Goal: Transaction & Acquisition: Purchase product/service

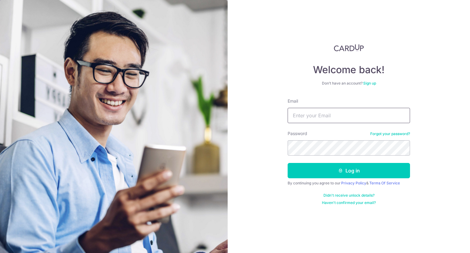
click at [318, 109] on input "Email" at bounding box center [348, 115] width 122 height 15
type input "[DOMAIN_NAME][EMAIL_ADDRESS][DOMAIN_NAME]"
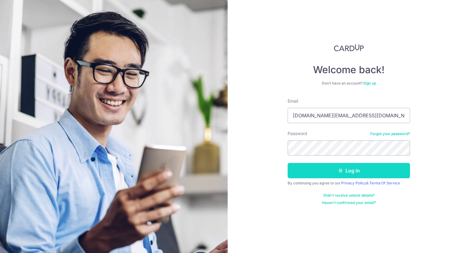
click at [334, 167] on button "Log in" at bounding box center [348, 170] width 122 height 15
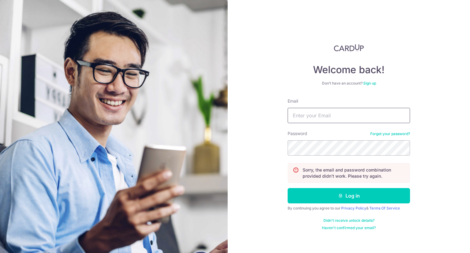
click at [342, 114] on input "Email" at bounding box center [348, 115] width 122 height 15
type input "[DOMAIN_NAME][EMAIL_ADDRESS][DOMAIN_NAME]"
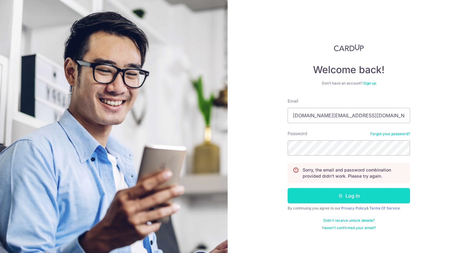
click at [372, 190] on button "Log in" at bounding box center [348, 195] width 122 height 15
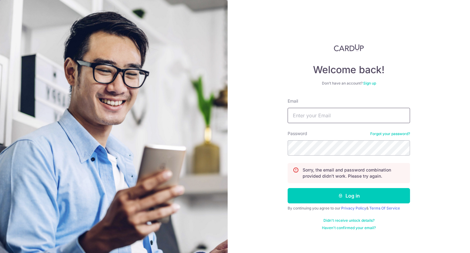
click at [334, 114] on input "Email" at bounding box center [348, 115] width 122 height 15
type input "z"
type input "Zyler.tr@gmail.com"
click at [287, 188] on button "Log in" at bounding box center [348, 195] width 122 height 15
click at [385, 133] on link "Forgot your password?" at bounding box center [390, 133] width 40 height 5
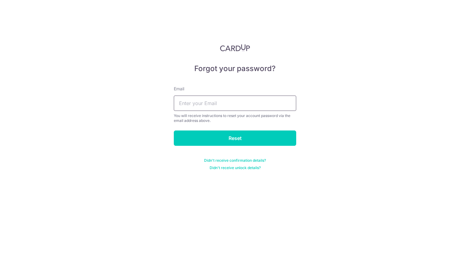
click at [229, 98] on input "text" at bounding box center [235, 102] width 122 height 15
type input "zyler.tr@gmail.com"
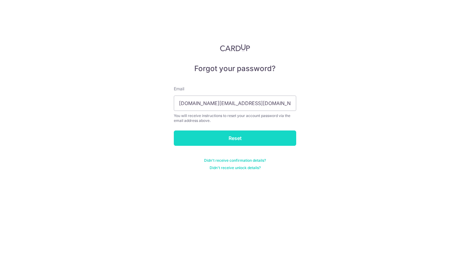
click at [244, 137] on input "Reset" at bounding box center [235, 137] width 122 height 15
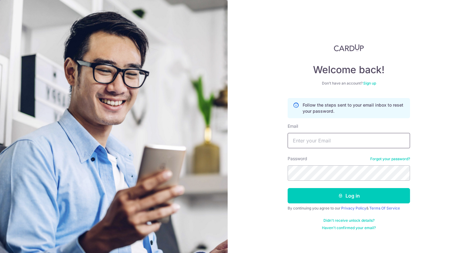
click at [328, 133] on input "Email" at bounding box center [348, 140] width 122 height 15
type input "zyler.tr@gmail.com"
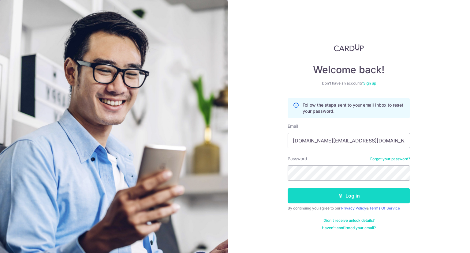
click at [367, 196] on button "Log in" at bounding box center [348, 195] width 122 height 15
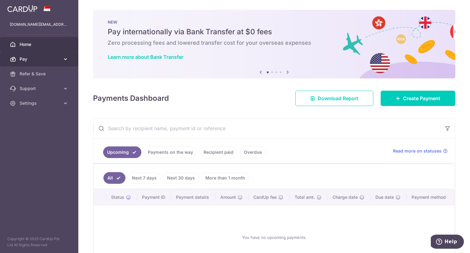
click at [63, 60] on icon at bounding box center [65, 59] width 6 height 6
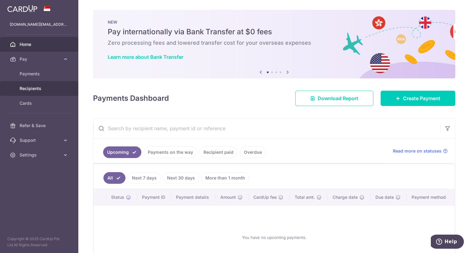
click at [39, 87] on span "Recipients" at bounding box center [40, 88] width 40 height 6
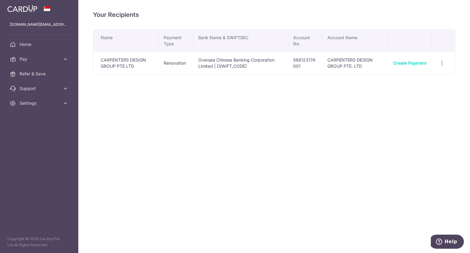
click at [210, 112] on div "Your Recipients Name Payment Type Bank Name & SWIFT/BIC Account No. Account Nam…" at bounding box center [273, 126] width 391 height 253
click at [442, 64] on icon "button" at bounding box center [441, 63] width 6 height 6
click at [278, 114] on div "Your Recipients Name Payment Type Bank Name & SWIFT/BIC Account No. Account Nam…" at bounding box center [273, 126] width 391 height 253
drag, startPoint x: 278, startPoint y: 114, endPoint x: 168, endPoint y: 99, distance: 110.8
click at [249, 113] on div "Your Recipients Name Payment Type Bank Name & SWIFT/BIC Account No. Account Nam…" at bounding box center [273, 126] width 391 height 253
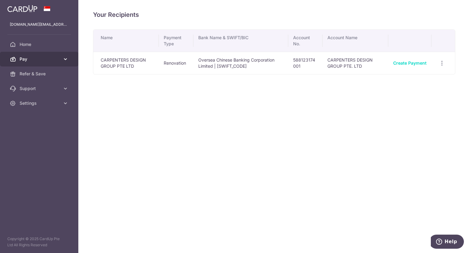
click at [58, 58] on span "Pay" at bounding box center [40, 59] width 40 height 6
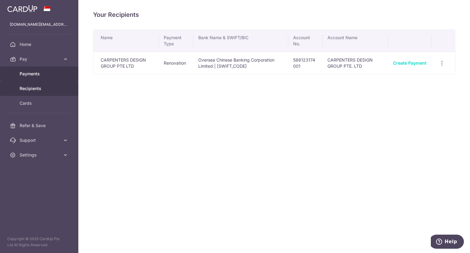
click at [38, 74] on span "Payments" at bounding box center [40, 74] width 40 height 6
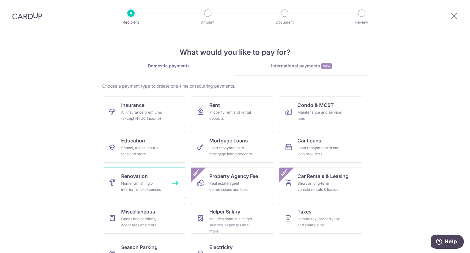
click at [136, 175] on span "Renovation" at bounding box center [134, 175] width 27 height 7
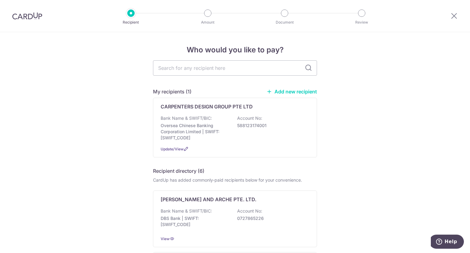
click at [300, 91] on link "Add new recipient" at bounding box center [291, 91] width 50 height 6
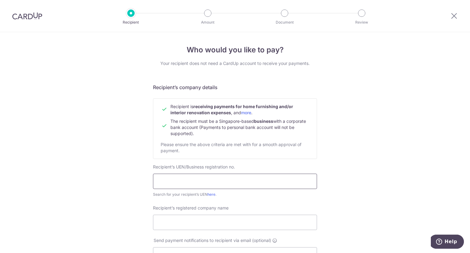
click at [199, 180] on input "text" at bounding box center [235, 180] width 164 height 15
type input "202115643D"
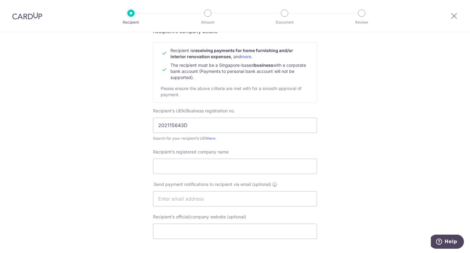
scroll to position [61, 0]
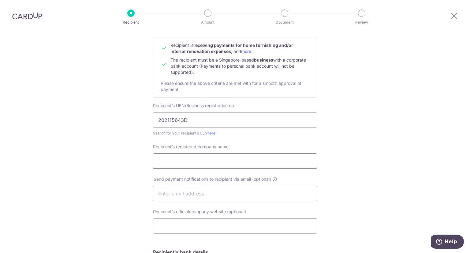
click at [197, 156] on input "Recipient’s registered company name" at bounding box center [235, 160] width 164 height 15
paste input "CCT ELECTRICAL & RENOVATION PTE LTD"
type input "CCT ELECTRICAL & RENOVATION PTE LTD"
click at [353, 131] on div "Who would you like to pay? Your recipient does not need a CardUp account to rec…" at bounding box center [235, 201] width 470 height 460
click at [370, 94] on div "Who would you like to pay? Your recipient does not need a CardUp account to rec…" at bounding box center [235, 201] width 470 height 460
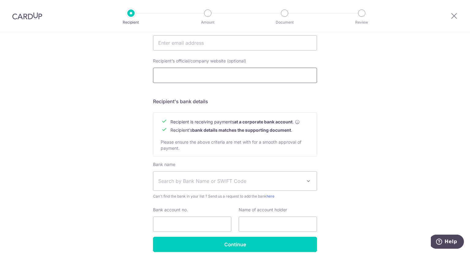
scroll to position [214, 0]
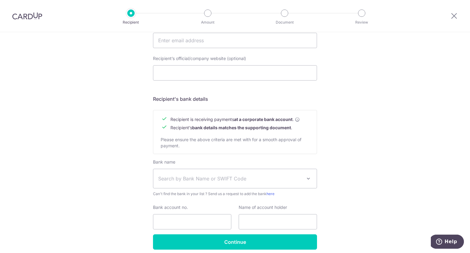
click at [385, 159] on div "Who would you like to pay? Your recipient does not need a CardUp account to rec…" at bounding box center [235, 48] width 470 height 460
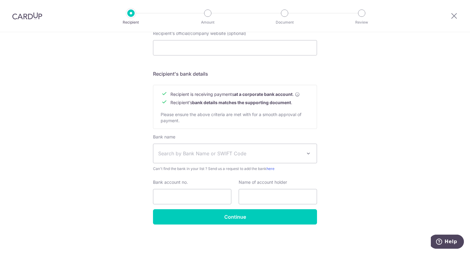
click at [270, 156] on span "Search by Bank Name or SWIFT Code" at bounding box center [230, 152] width 144 height 7
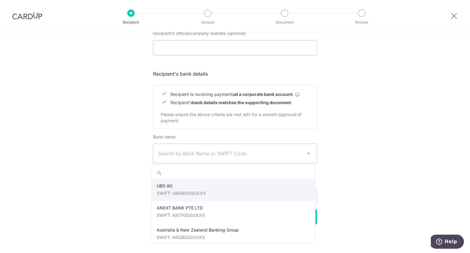
click at [270, 151] on span "Search by Bank Name or SWIFT Code" at bounding box center [230, 152] width 144 height 7
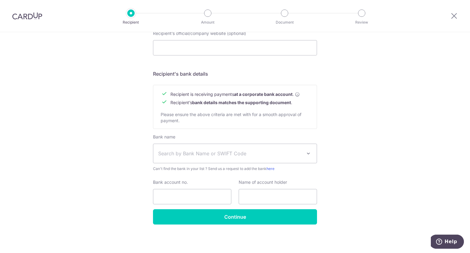
click at [396, 124] on div "Who would you like to pay? Your recipient does not need a CardUp account to rec…" at bounding box center [235, 23] width 470 height 460
click at [181, 151] on span "Search by Bank Name or SWIFT Code" at bounding box center [230, 152] width 144 height 7
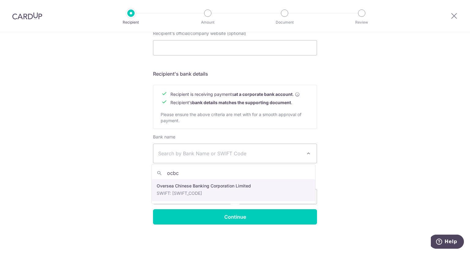
type input "ocbc"
select select "12"
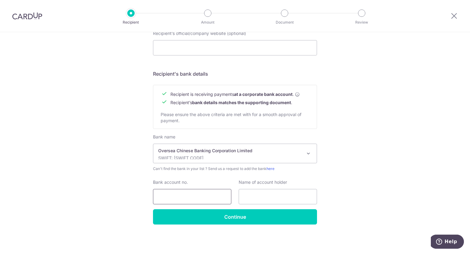
click at [215, 197] on input "Bank account no." at bounding box center [192, 196] width 78 height 15
click at [267, 194] on input "text" at bounding box center [277, 196] width 78 height 15
paste input "CCT ELECTRICAL & RENOVATION PTE LTD"
type input "CCT ELECTRICAL & RENOVATION PTE LTD"
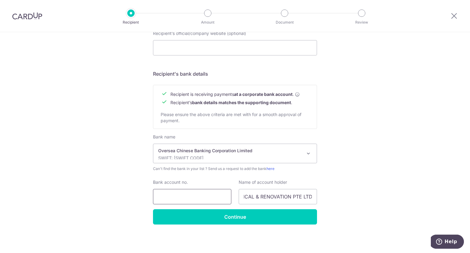
click at [182, 194] on input "Bank account no." at bounding box center [192, 196] width 78 height 15
click at [194, 195] on input "Bank account no." at bounding box center [192, 196] width 78 height 15
paste input "601496318001"
type input "601496318001"
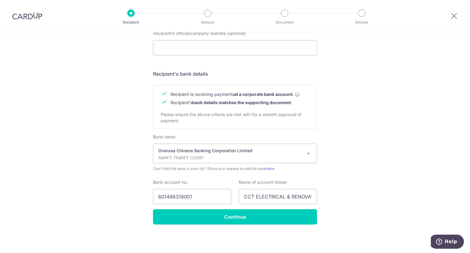
click at [382, 160] on div "Who would you like to pay? Your recipient does not need a CardUp account to rec…" at bounding box center [235, 23] width 470 height 460
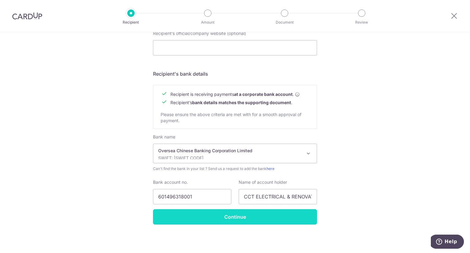
click at [214, 214] on input "Continue" at bounding box center [235, 216] width 164 height 15
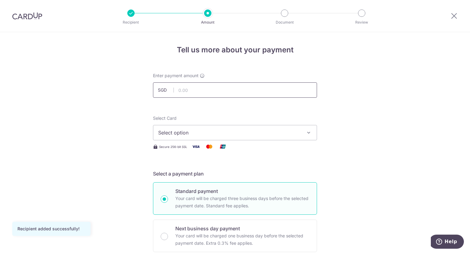
click at [219, 91] on input "text" at bounding box center [235, 89] width 164 height 15
type input "3,000.00"
click at [296, 127] on button "Select option" at bounding box center [235, 132] width 164 height 15
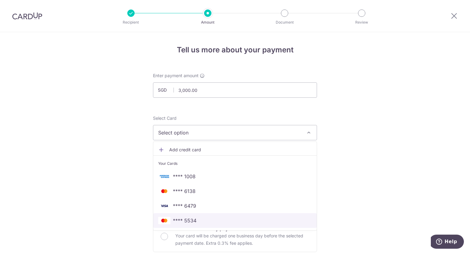
click at [177, 221] on span "**** 5534" at bounding box center [185, 219] width 24 height 7
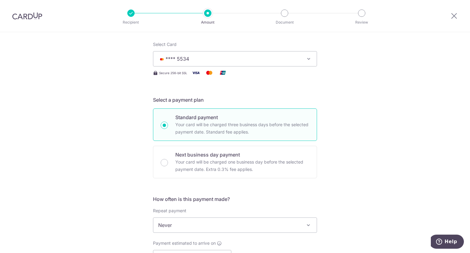
scroll to position [92, 0]
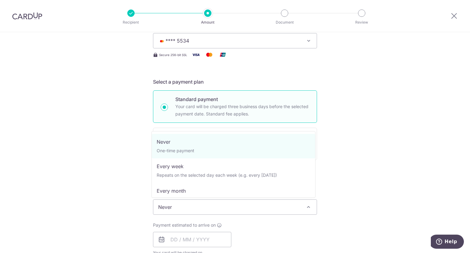
click at [250, 205] on span "Never" at bounding box center [234, 206] width 163 height 15
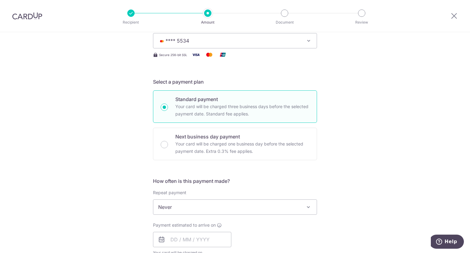
click at [384, 179] on div "Tell us more about your payment Enter payment amount SGD 3,000.00 3000.00 Recip…" at bounding box center [235, 237] width 470 height 594
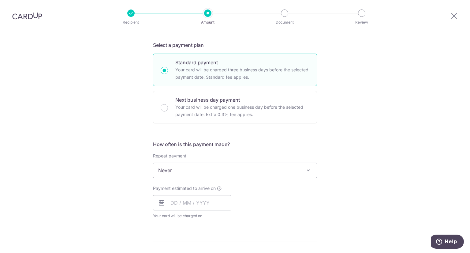
scroll to position [153, 0]
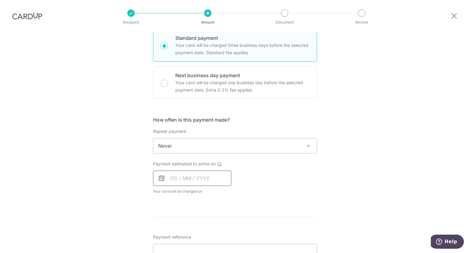
click at [194, 177] on input "text" at bounding box center [192, 177] width 78 height 15
click at [226, 231] on link "12" at bounding box center [227, 234] width 10 height 10
type input "[DATE]"
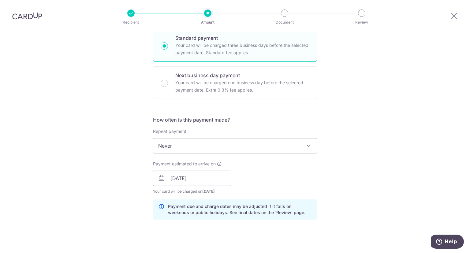
click at [379, 157] on div "Tell us more about your payment Enter payment amount SGD 3,000.00 3000.00 Recip…" at bounding box center [235, 188] width 470 height 619
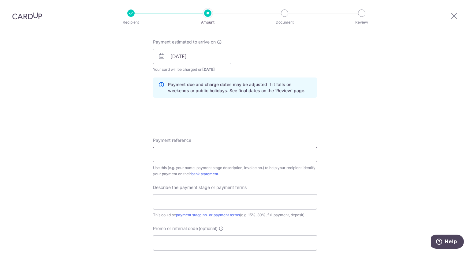
scroll to position [275, 0]
click at [204, 159] on input "Payment reference" at bounding box center [235, 153] width 164 height 15
paste input "Blk588C Pasir Ris Drive 3 #09-557 S"
type input "Blk588C [STREET_ADDRESS]"
click at [358, 170] on div "Tell us more about your payment Enter payment amount SGD 3,000.00 3000.00 Recip…" at bounding box center [235, 66] width 470 height 619
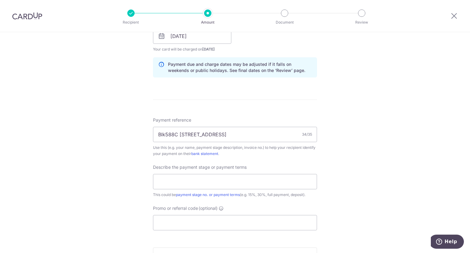
scroll to position [306, 0]
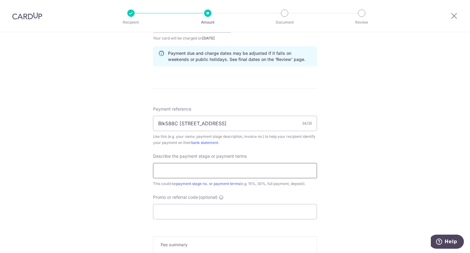
click at [254, 169] on input "text" at bounding box center [235, 170] width 164 height 15
click at [205, 169] on input "50%" at bounding box center [235, 170] width 164 height 15
type input "50% deposit"
click at [407, 157] on div "Tell us more about your payment Enter payment amount SGD 3,000.00 3000.00 Recip…" at bounding box center [235, 35] width 470 height 619
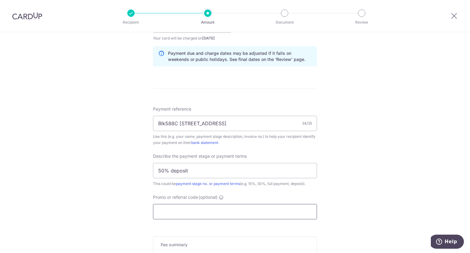
click at [195, 212] on input "Promo or referral code (optional)" at bounding box center [235, 211] width 164 height 15
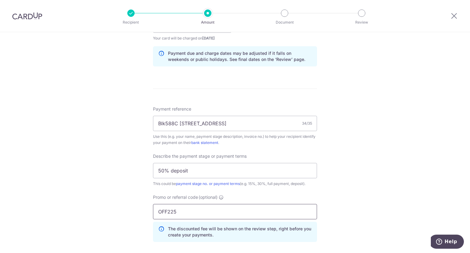
type input "OFF225"
click at [367, 147] on div "Tell us more about your payment Enter payment amount SGD 3,000.00 3000.00 Recip…" at bounding box center [235, 49] width 470 height 647
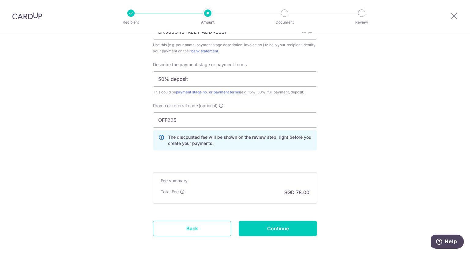
scroll to position [397, 0]
click at [293, 227] on input "Continue" at bounding box center [277, 227] width 78 height 15
type input "Create Schedule"
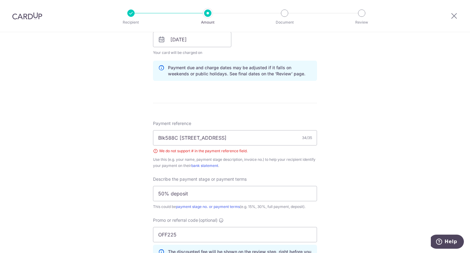
scroll to position [284, 0]
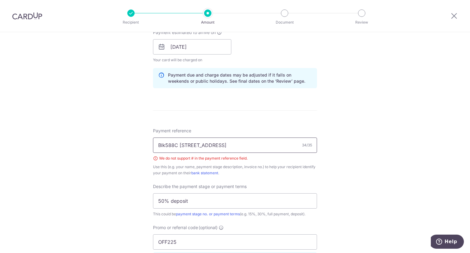
click at [219, 145] on input "Blk588C Pasir Ris Drive 3 #09-557" at bounding box center [235, 144] width 164 height 15
type input "Blk588C [GEOGRAPHIC_DATA] 3 09-557"
click at [352, 145] on div "Tell us more about your payment Enter payment amount SGD 3,000.00 3000.00 Selec…" at bounding box center [235, 75] width 470 height 655
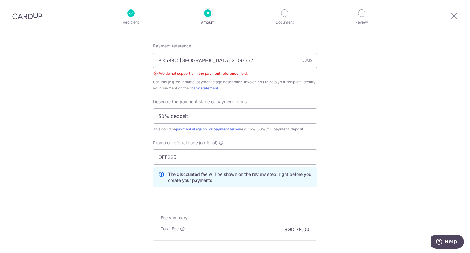
scroll to position [434, 0]
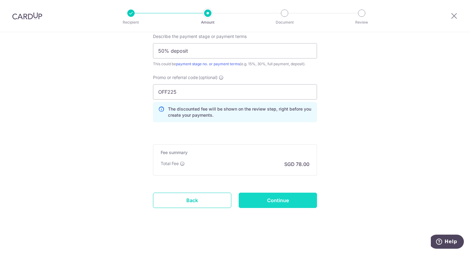
click at [288, 198] on input "Continue" at bounding box center [277, 199] width 78 height 15
type input "Create Schedule"
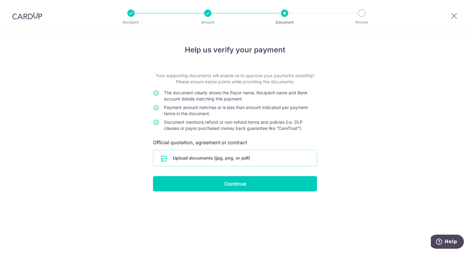
click at [222, 158] on input "file" at bounding box center [234, 158] width 163 height 16
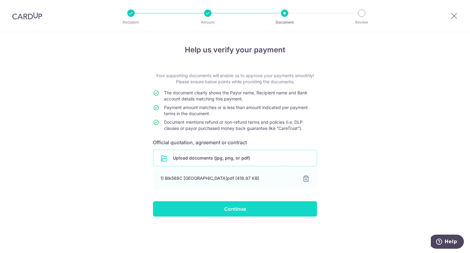
click at [243, 208] on input "Continue" at bounding box center [235, 208] width 164 height 15
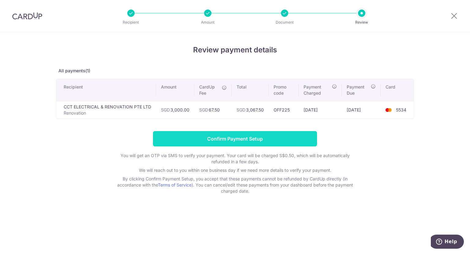
click at [244, 135] on input "Confirm Payment Setup" at bounding box center [235, 138] width 164 height 15
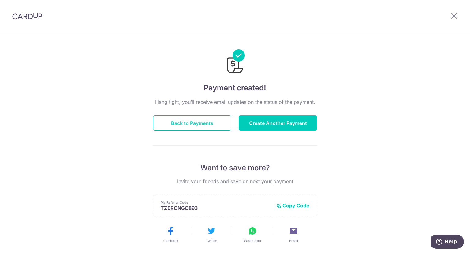
click at [194, 127] on button "Back to Payments" at bounding box center [192, 122] width 78 height 15
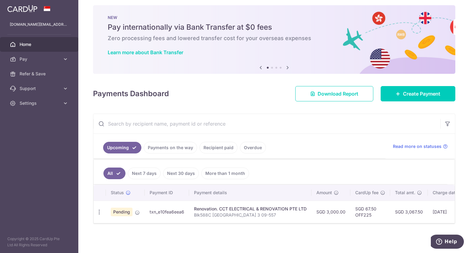
scroll to position [7, 0]
click at [290, 205] on div "Renovation. CCT ELECTRICAL & RENOVATION PTE LTD" at bounding box center [250, 208] width 112 height 6
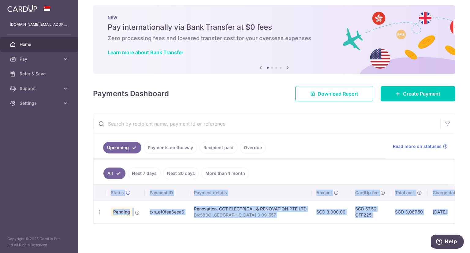
drag, startPoint x: 220, startPoint y: 223, endPoint x: 242, endPoint y: 223, distance: 22.3
click at [242, 223] on div at bounding box center [274, 223] width 361 height 1
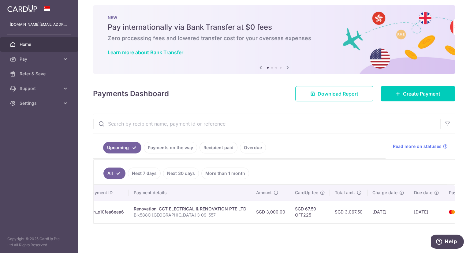
scroll to position [0, 95]
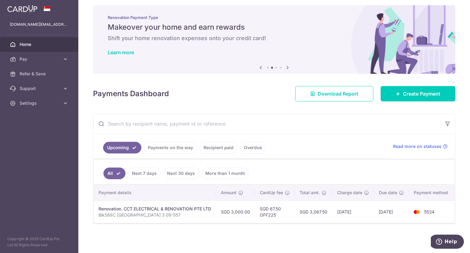
click at [291, 184] on th "CardUp fee" at bounding box center [275, 192] width 40 height 16
click at [428, 143] on span "Read more on statuses" at bounding box center [417, 146] width 49 height 6
click at [282, 237] on div "× Pause Schedule Pause all future payments in this series Pause just this one p…" at bounding box center [273, 126] width 391 height 253
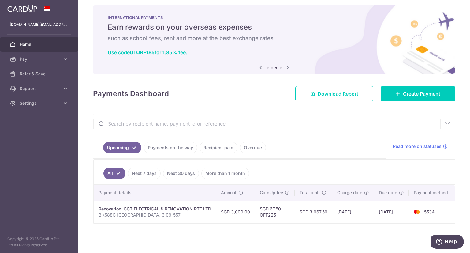
drag, startPoint x: 355, startPoint y: 179, endPoint x: 351, endPoint y: 178, distance: 4.2
click at [354, 179] on ul "All Next 7 days Next 30 days More than 1 month" at bounding box center [270, 171] width 353 height 25
click at [279, 176] on ul "All Next 7 days Next 30 days More than 1 month" at bounding box center [270, 171] width 353 height 25
drag, startPoint x: 202, startPoint y: 196, endPoint x: 161, endPoint y: 205, distance: 41.4
click at [200, 197] on table "Status Payment ID Payment details Amount CardUp fee Total amt. Charge date Due …" at bounding box center [226, 203] width 457 height 38
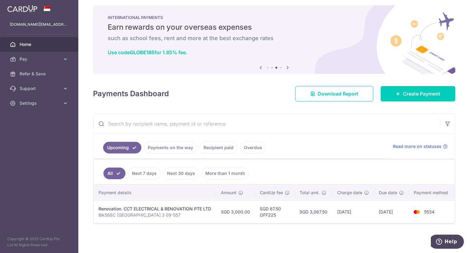
click at [161, 205] on div "Renovation. CCT ELECTRICAL & RENOVATION PTE LTD" at bounding box center [154, 208] width 112 height 6
click at [169, 146] on link "Payments on the way" at bounding box center [170, 148] width 53 height 12
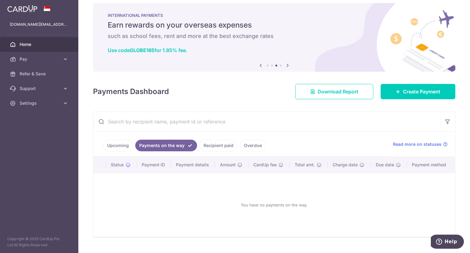
click at [215, 146] on link "Recipient paid" at bounding box center [218, 145] width 38 height 12
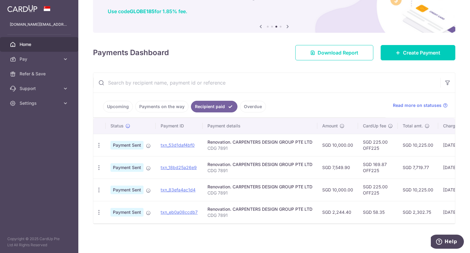
scroll to position [48, 0]
click at [121, 107] on link "Upcoming" at bounding box center [118, 107] width 30 height 12
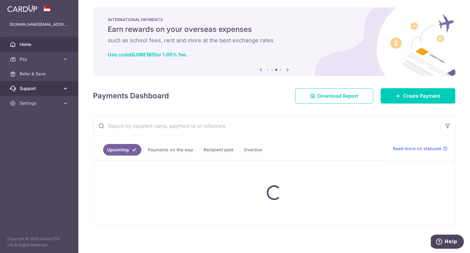
scroll to position [7, 0]
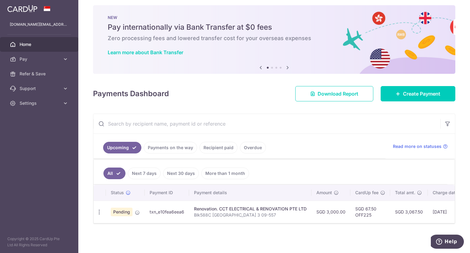
click at [170, 146] on link "Payments on the way" at bounding box center [170, 148] width 53 height 12
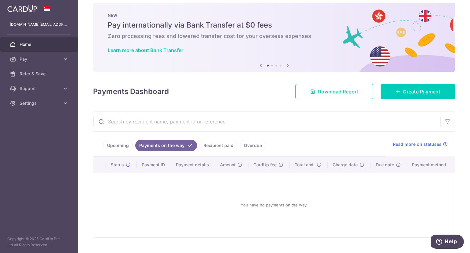
click at [220, 148] on link "Recipient paid" at bounding box center [218, 145] width 38 height 12
